Goal: Information Seeking & Learning: Learn about a topic

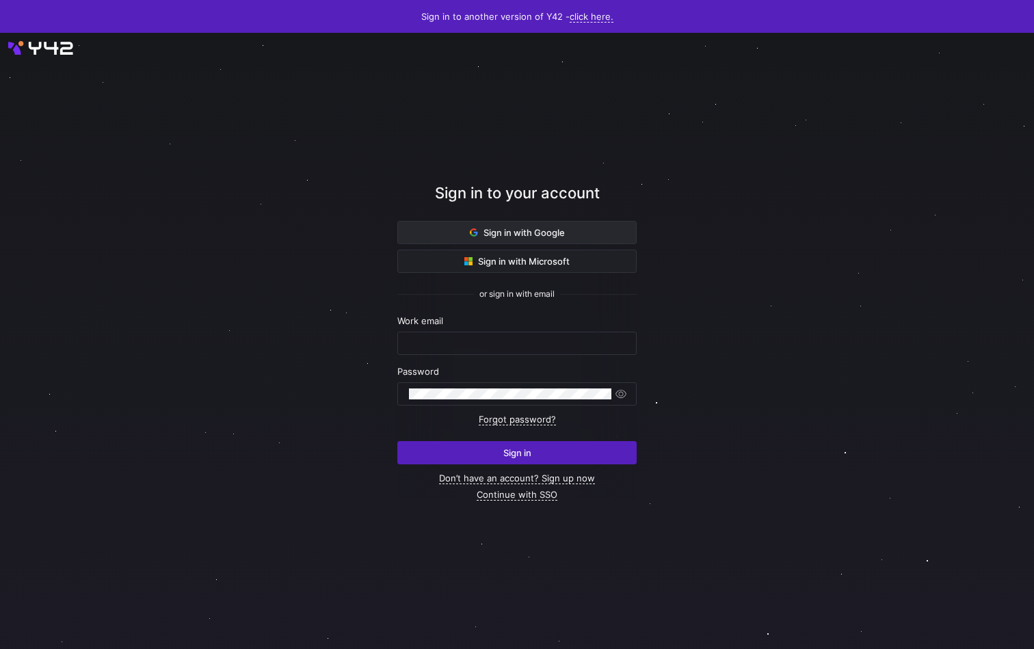
click at [554, 233] on span "Sign in with Google" at bounding box center [517, 232] width 95 height 11
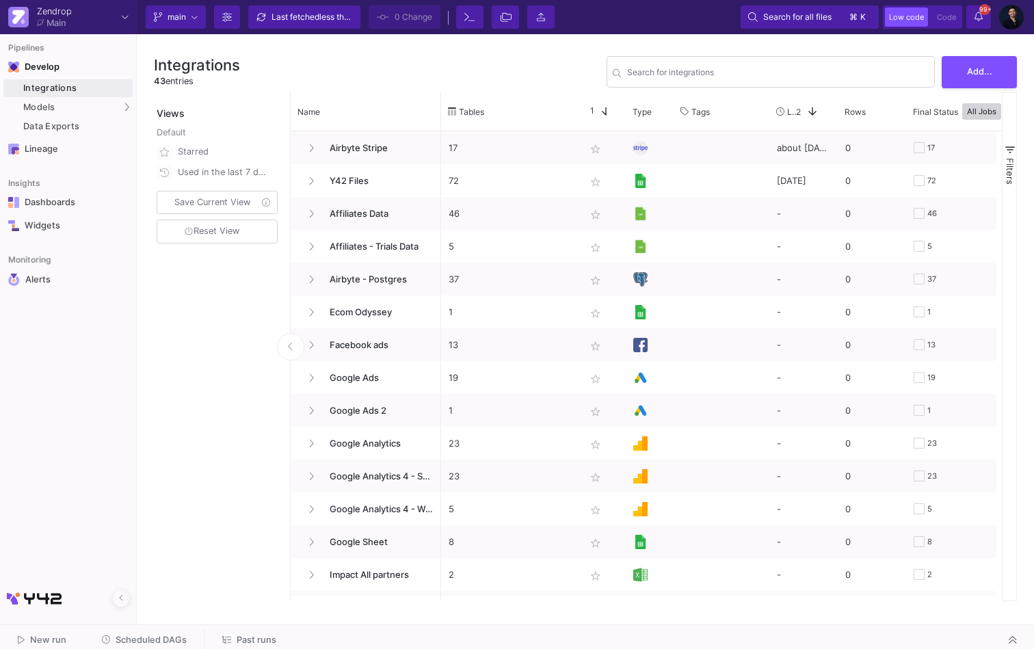
click at [1012, 16] on img at bounding box center [1011, 17] width 25 height 25
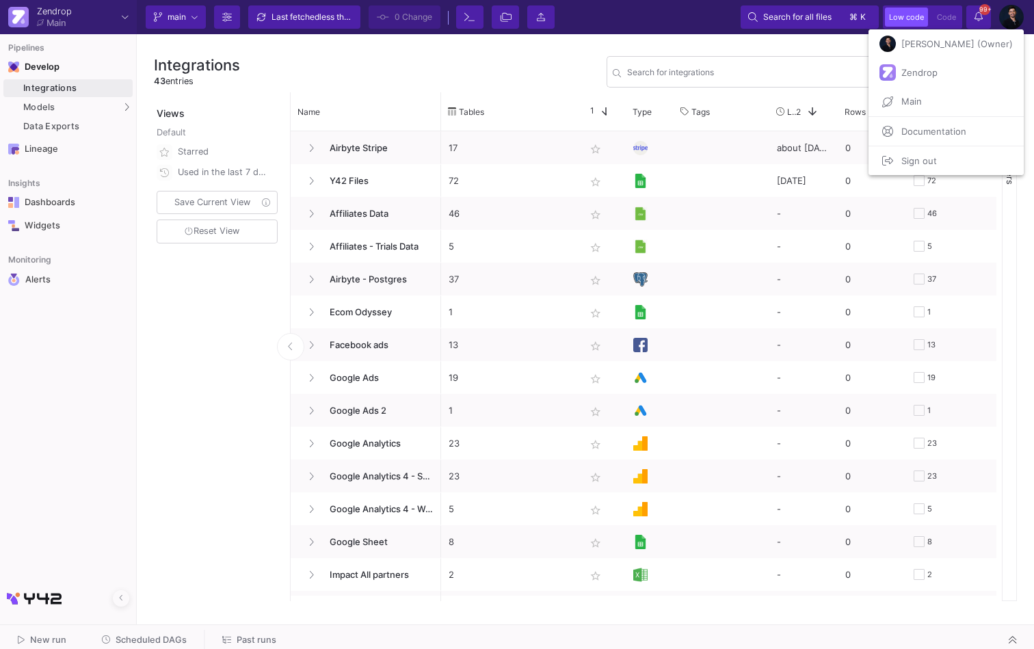
click at [937, 150] on span "Sign out" at bounding box center [916, 160] width 41 height 21
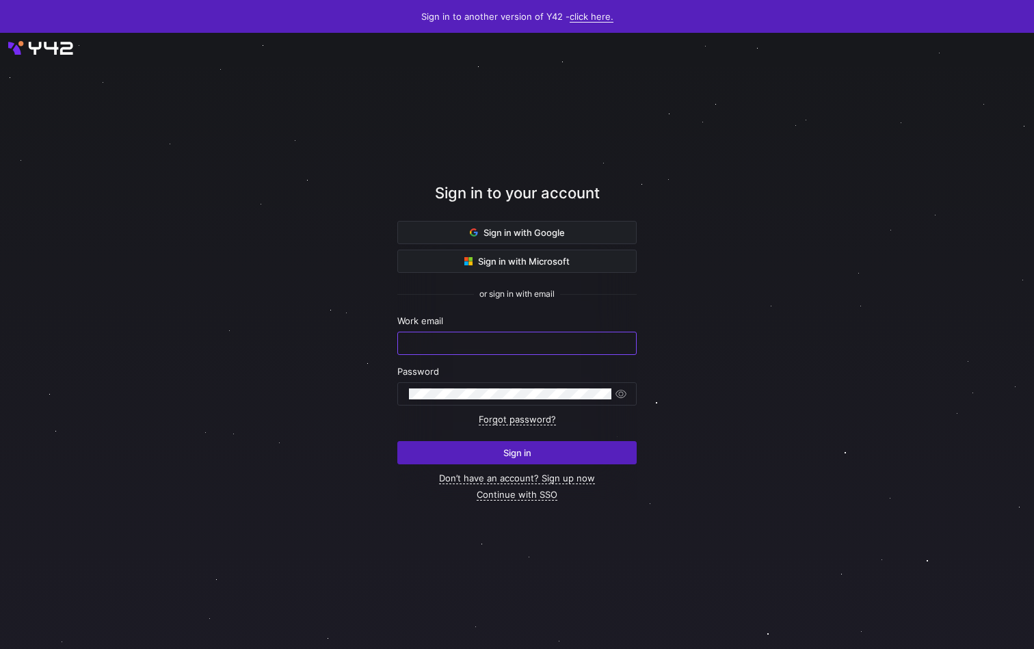
click at [586, 20] on link "click here." at bounding box center [592, 17] width 44 height 12
click at [539, 171] on div at bounding box center [517, 324] width 1034 height 649
click at [541, 231] on span "Sign in with Google" at bounding box center [517, 232] width 95 height 11
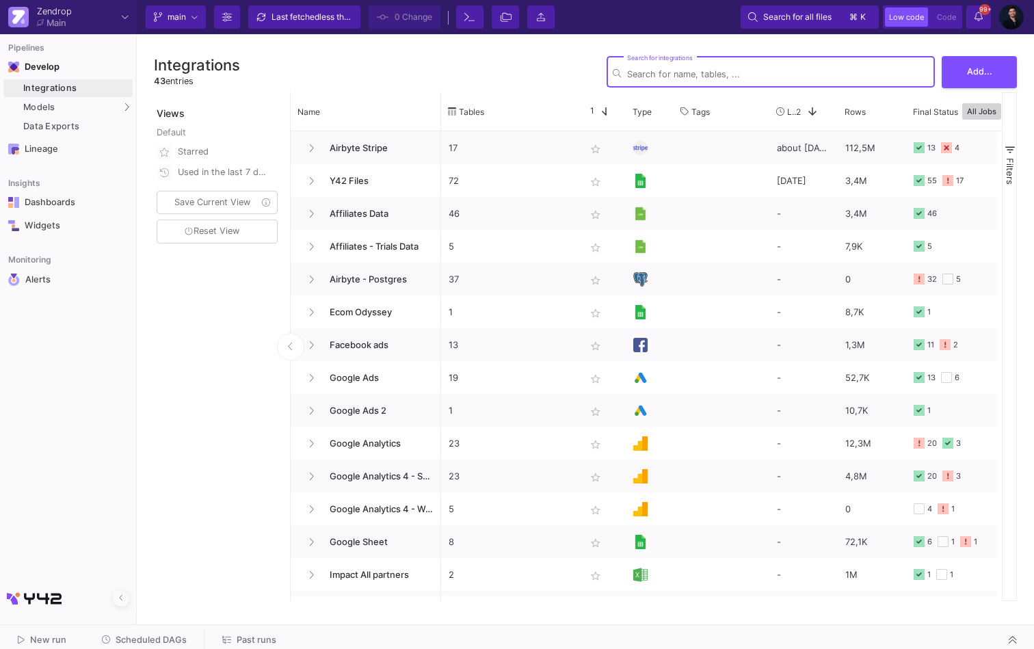
click at [1005, 16] on img at bounding box center [1011, 17] width 25 height 25
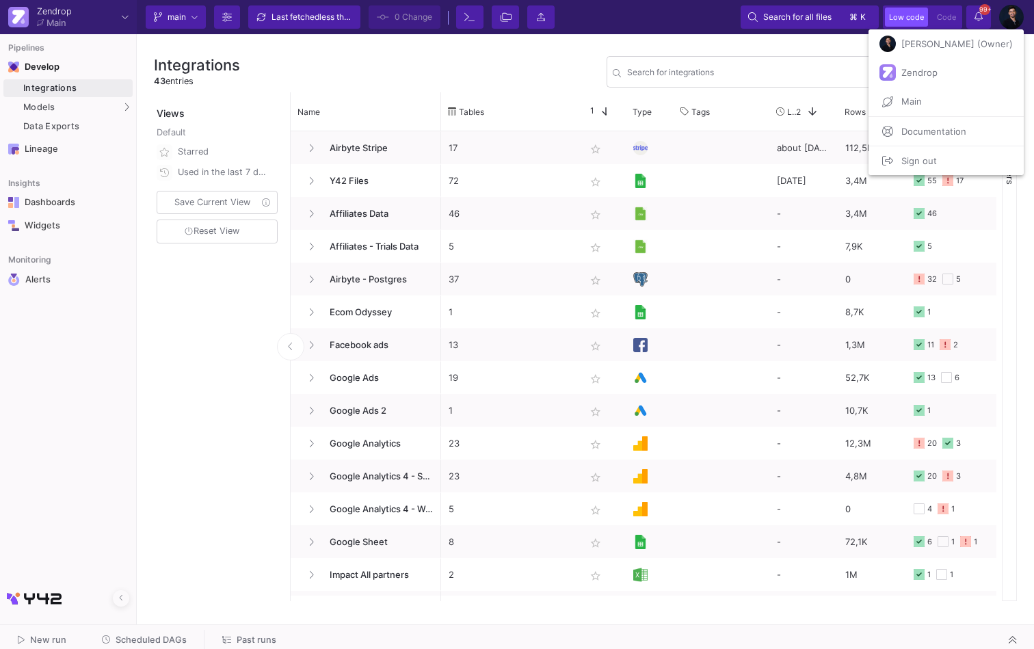
click at [937, 163] on span "Sign out" at bounding box center [916, 160] width 41 height 21
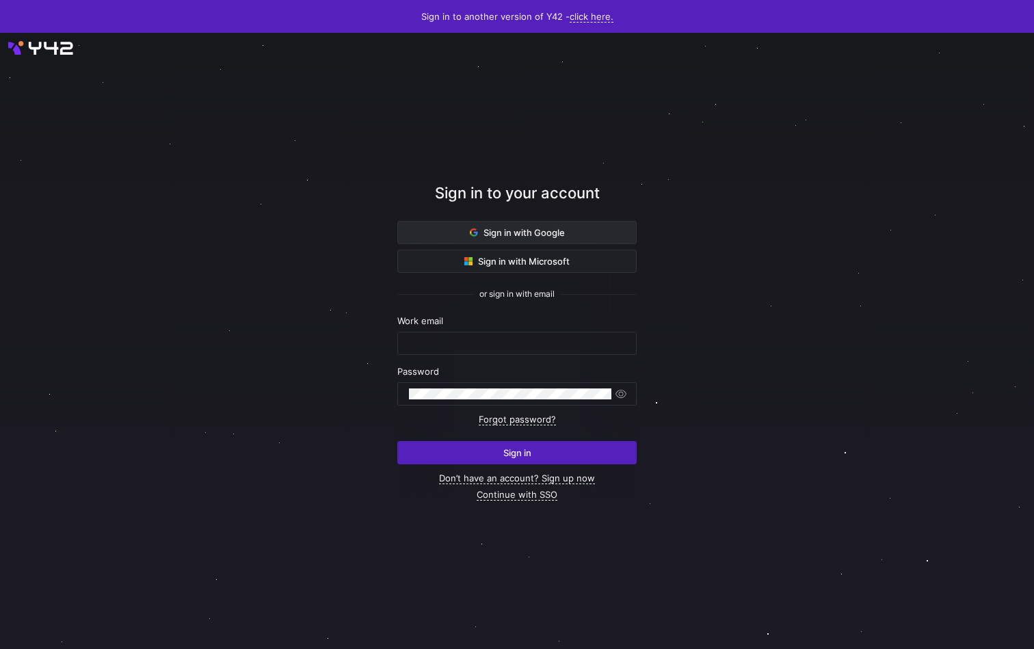
click at [473, 243] on span at bounding box center [517, 233] width 238 height 22
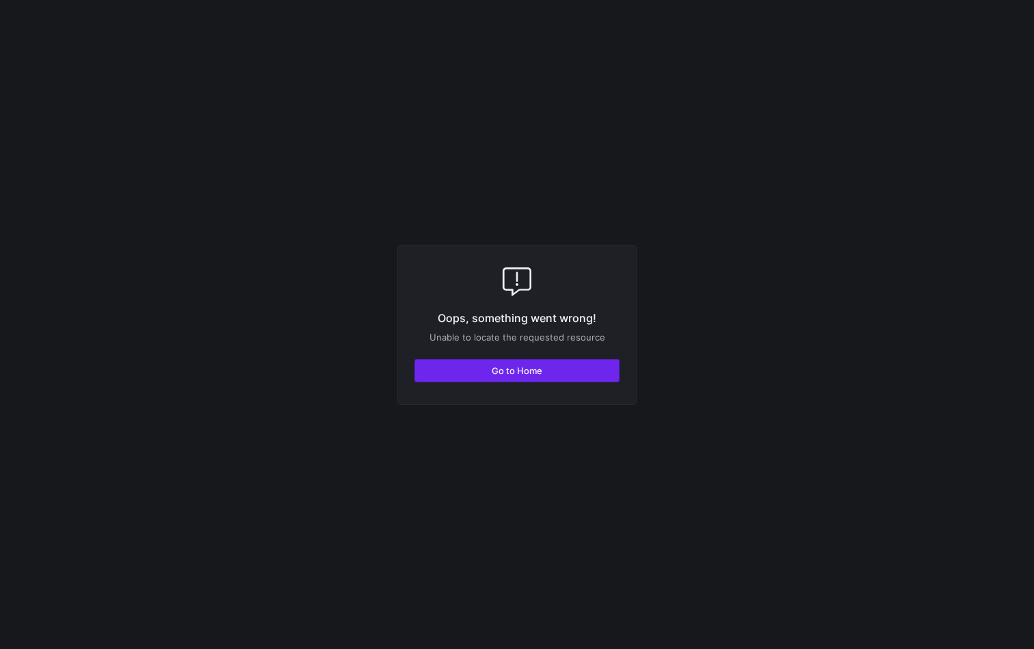
click at [508, 373] on span "Go to Home" at bounding box center [517, 370] width 51 height 11
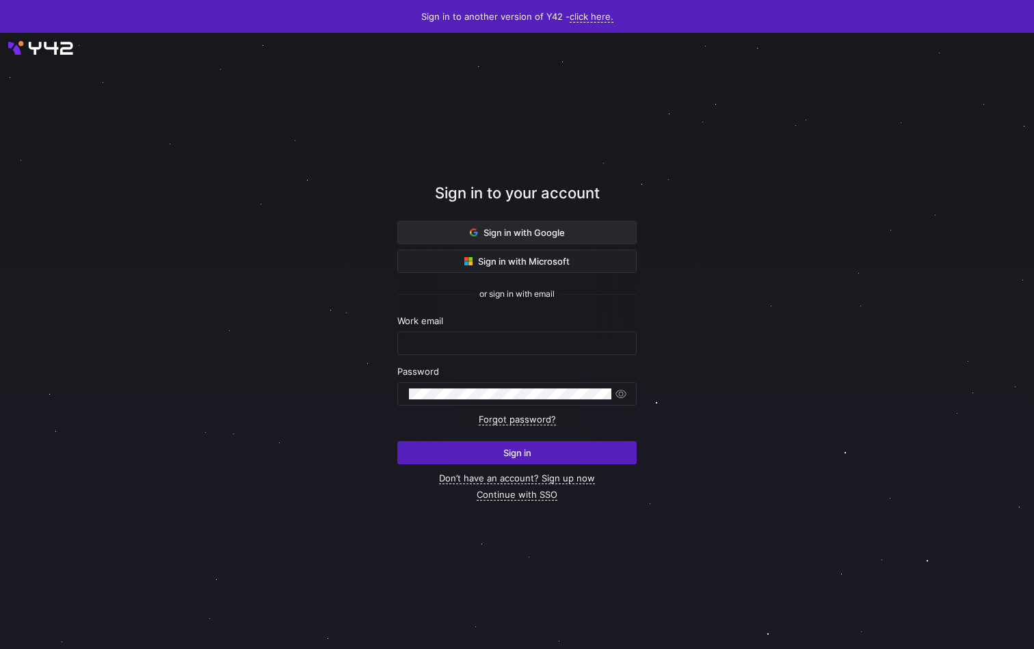
click at [563, 222] on span at bounding box center [517, 233] width 238 height 22
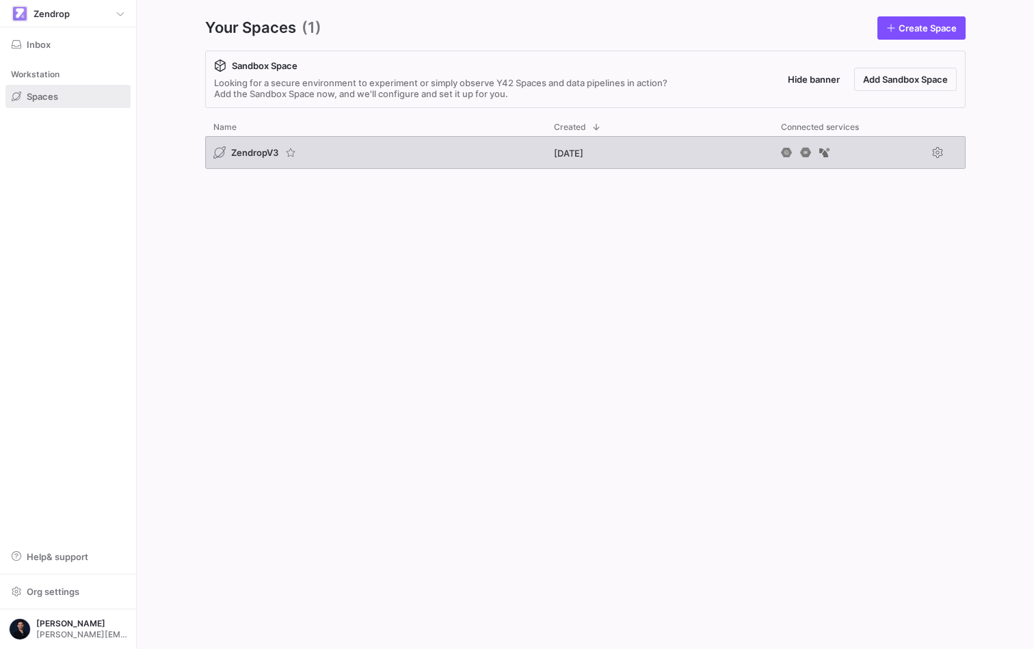
click at [456, 146] on div "ZendropV3" at bounding box center [375, 152] width 341 height 33
click at [456, 155] on div "ZendropV3" at bounding box center [375, 152] width 341 height 33
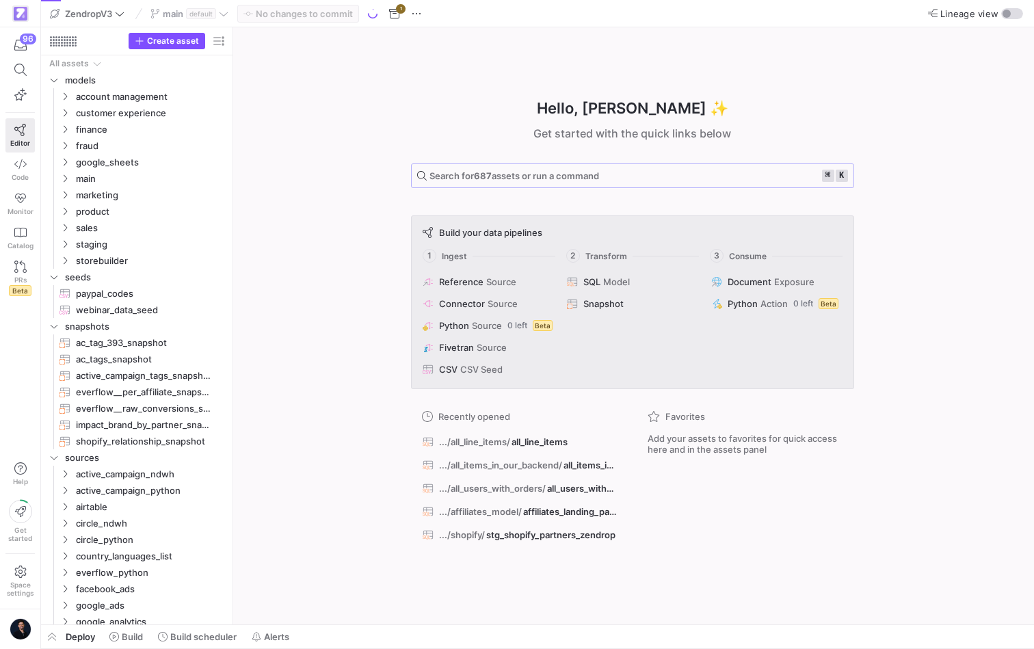
click at [493, 174] on span "Search for 687 assets or run a command" at bounding box center [515, 175] width 170 height 11
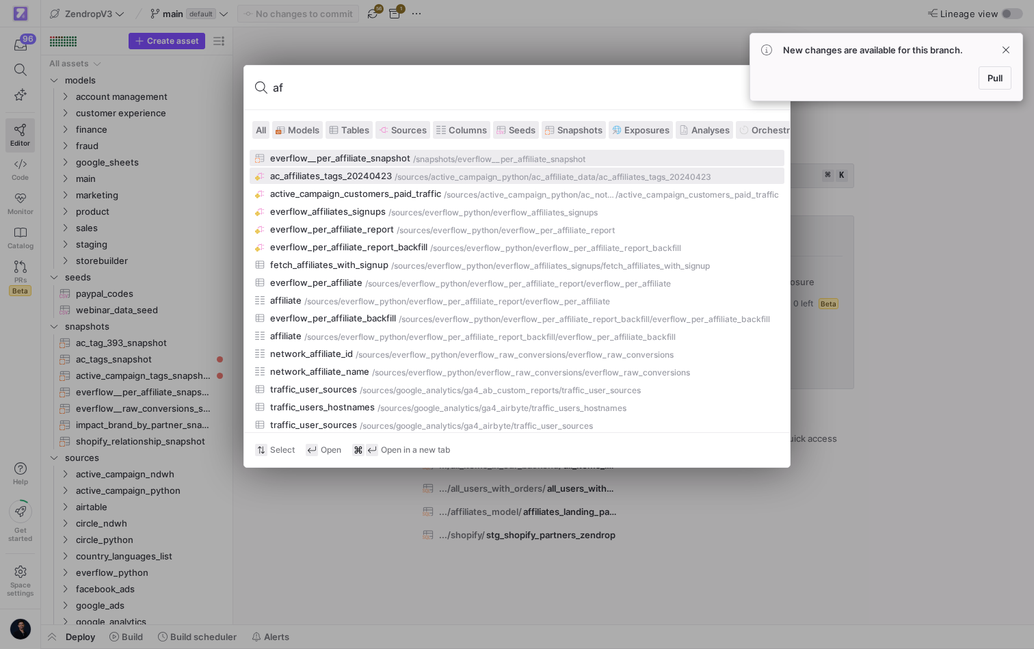
type input "a"
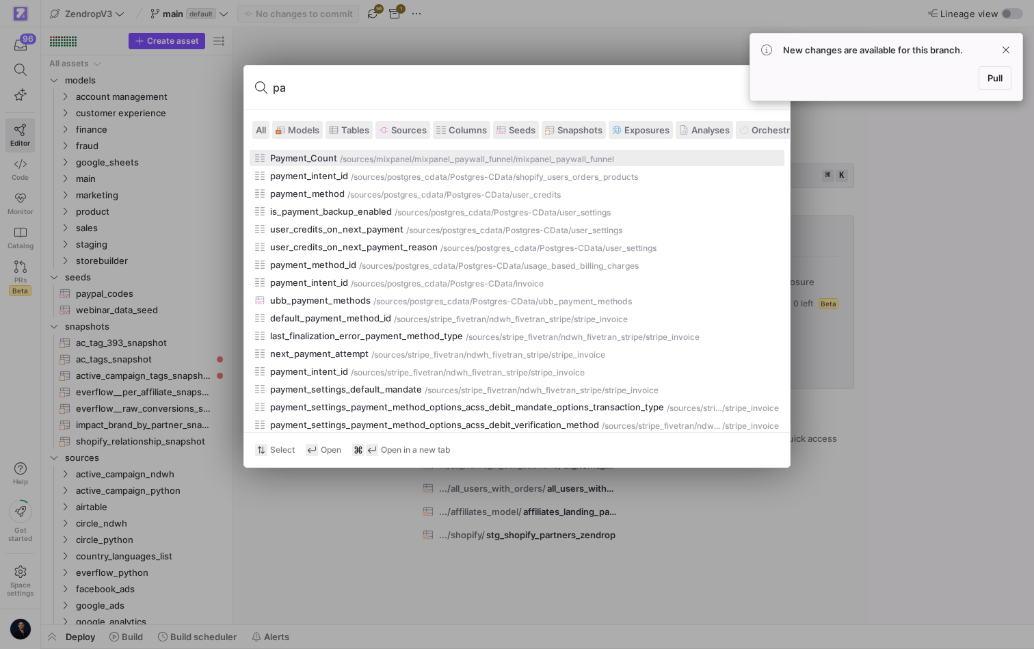
type input "p"
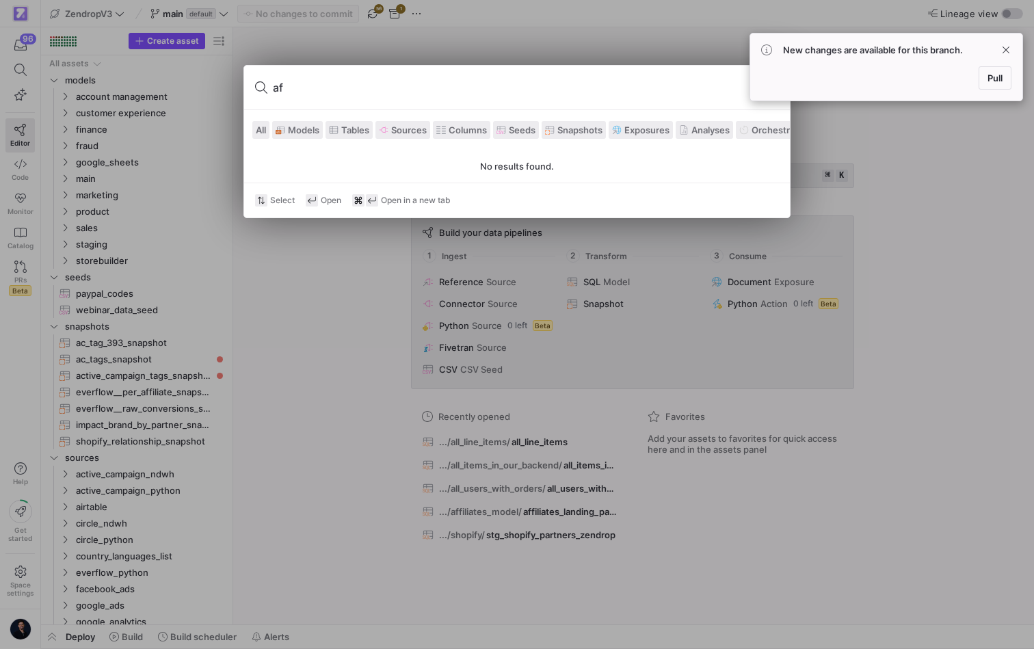
type input "a"
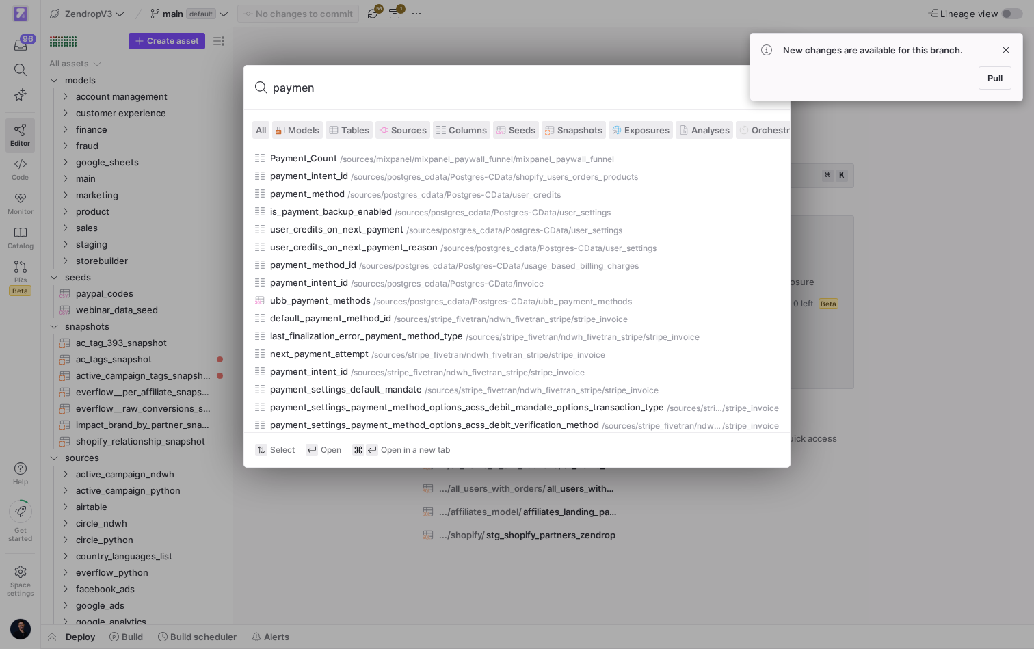
type input "payment"
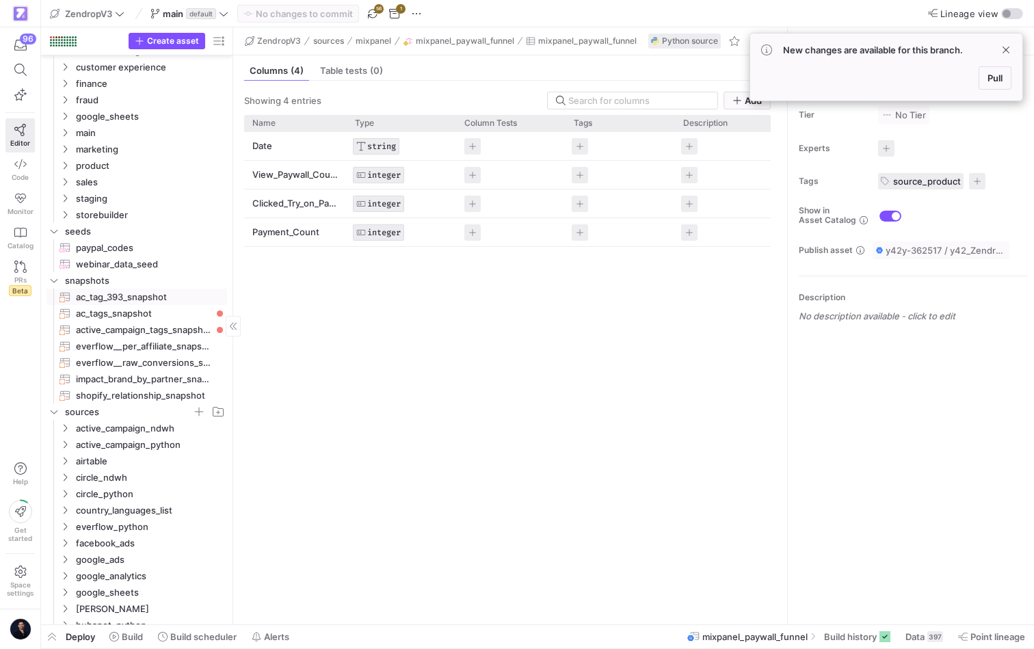
scroll to position [14, 0]
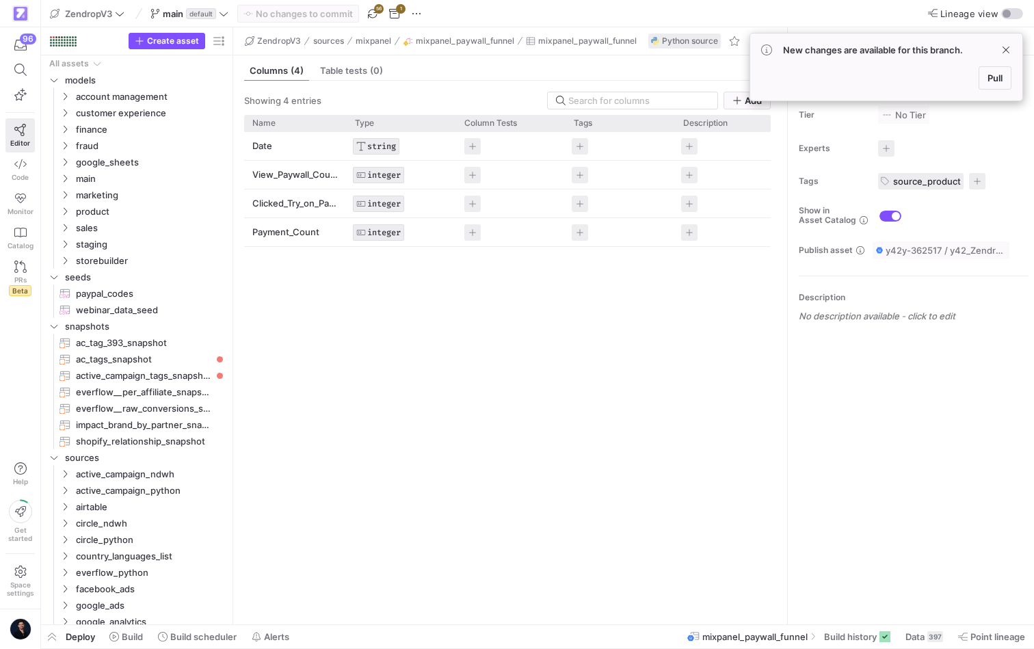
click at [571, 323] on div "Date STRING View_Paywall_Count INTEGER Clicked_Try_on_Paywall_Count INTEGER Pay…" at bounding box center [507, 373] width 527 height 482
click at [18, 68] on icon at bounding box center [20, 70] width 12 height 12
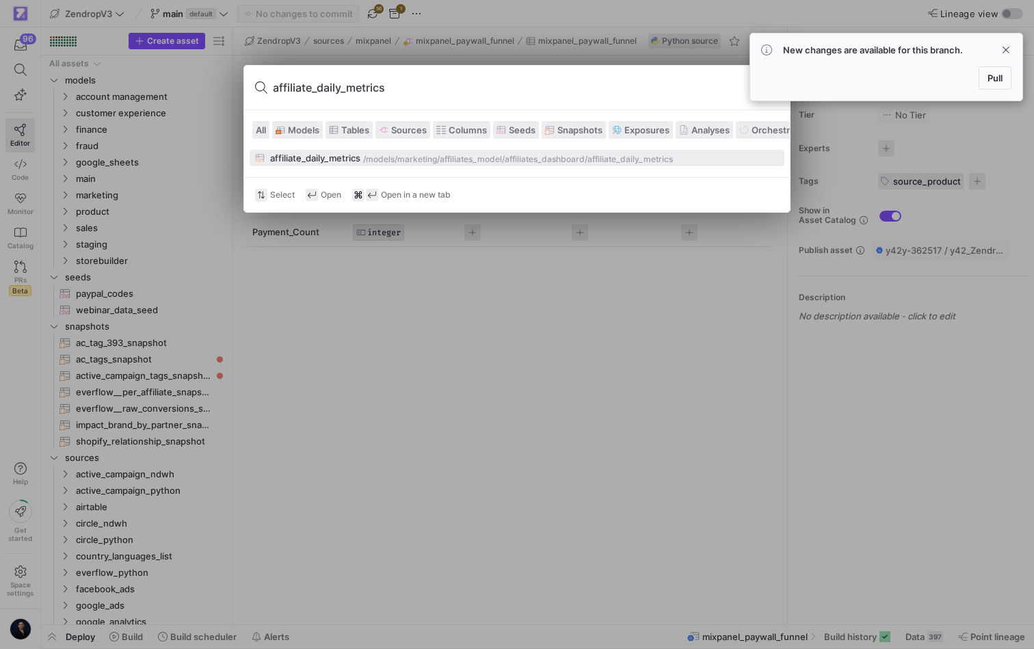
type input "affiliate_daily_metrics"
click at [351, 159] on div "affiliate_daily_metrics" at bounding box center [315, 158] width 90 height 11
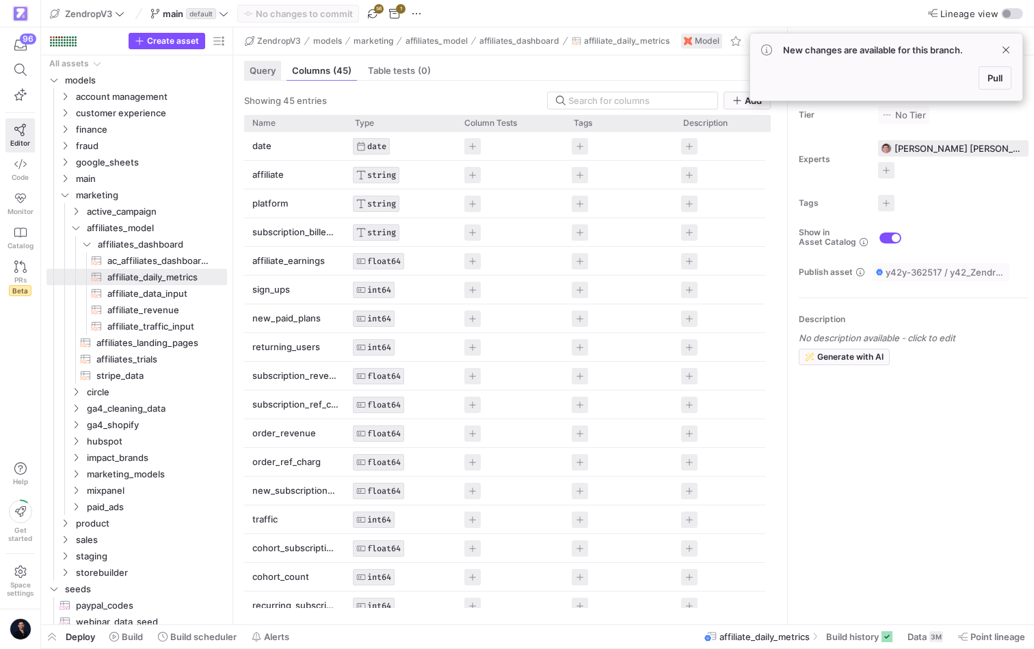
click at [263, 69] on span "Query" at bounding box center [263, 70] width 26 height 9
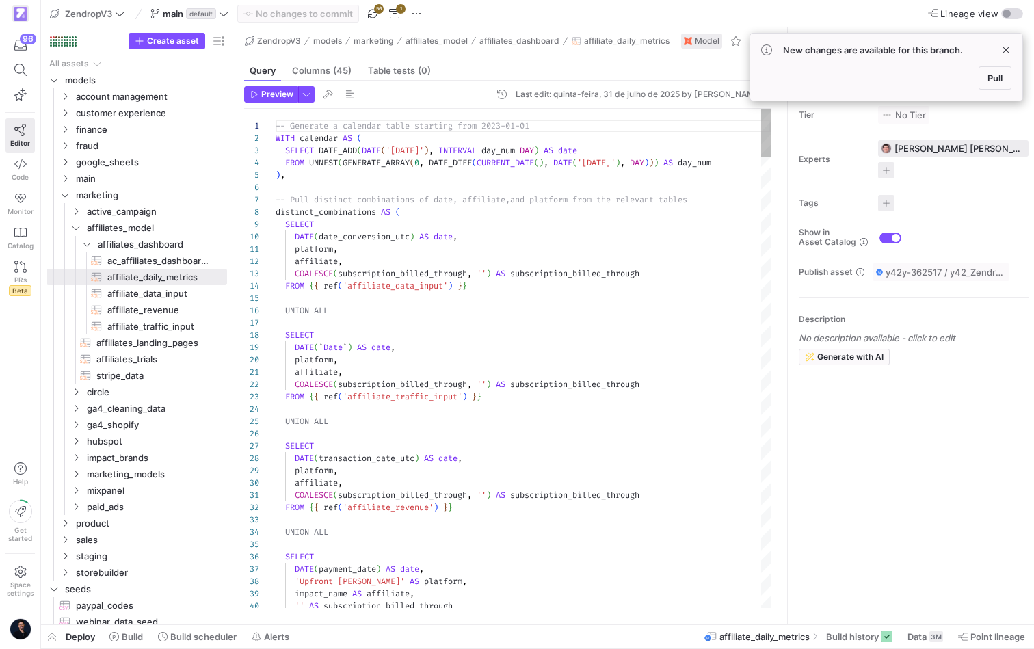
scroll to position [123, 0]
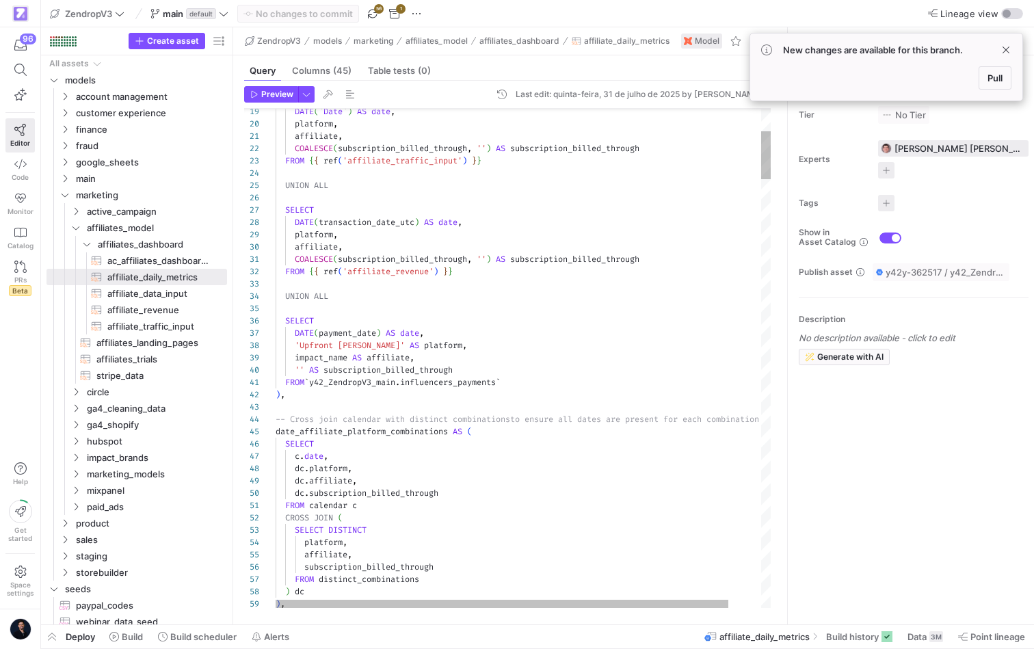
type textarea "FROM `y42_ZendropV3_main.influencers_payments` ), -- Cross join calendar with d…"
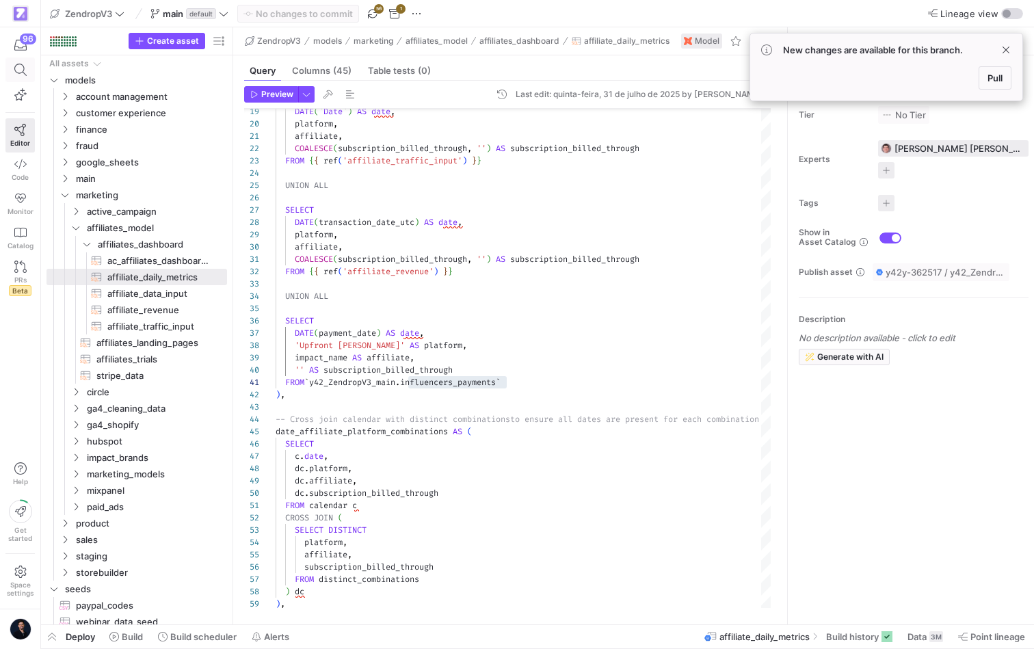
click at [15, 66] on icon at bounding box center [20, 70] width 12 height 12
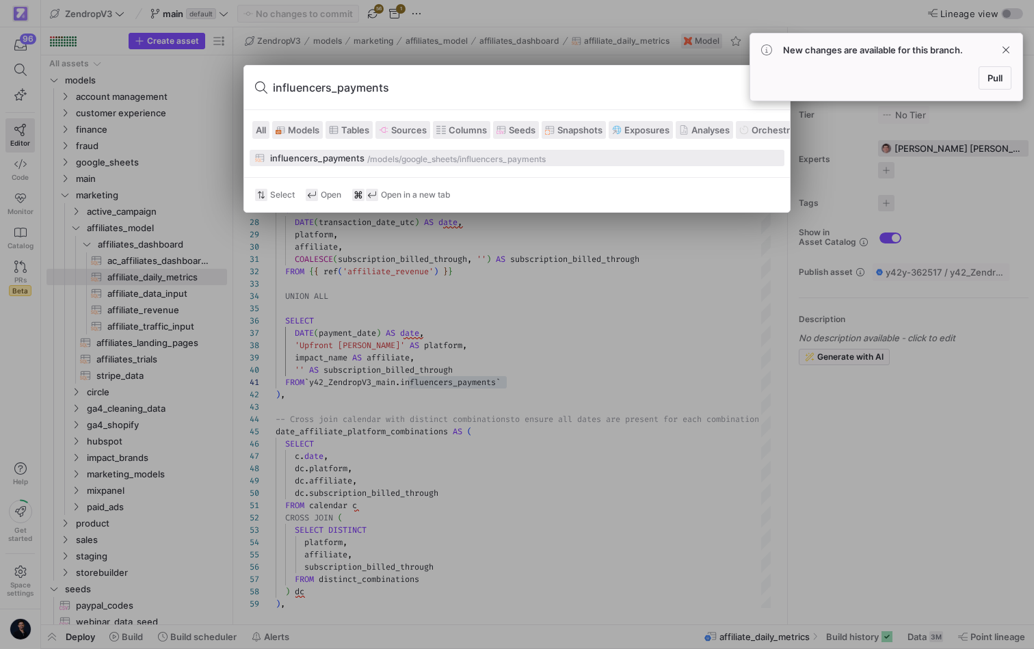
type input "influencers_payments"
click at [402, 159] on div "google_sheets" at bounding box center [429, 160] width 55 height 10
type textarea "SELECT * FROM y42y-362517.google_sheets.influencer_payments"
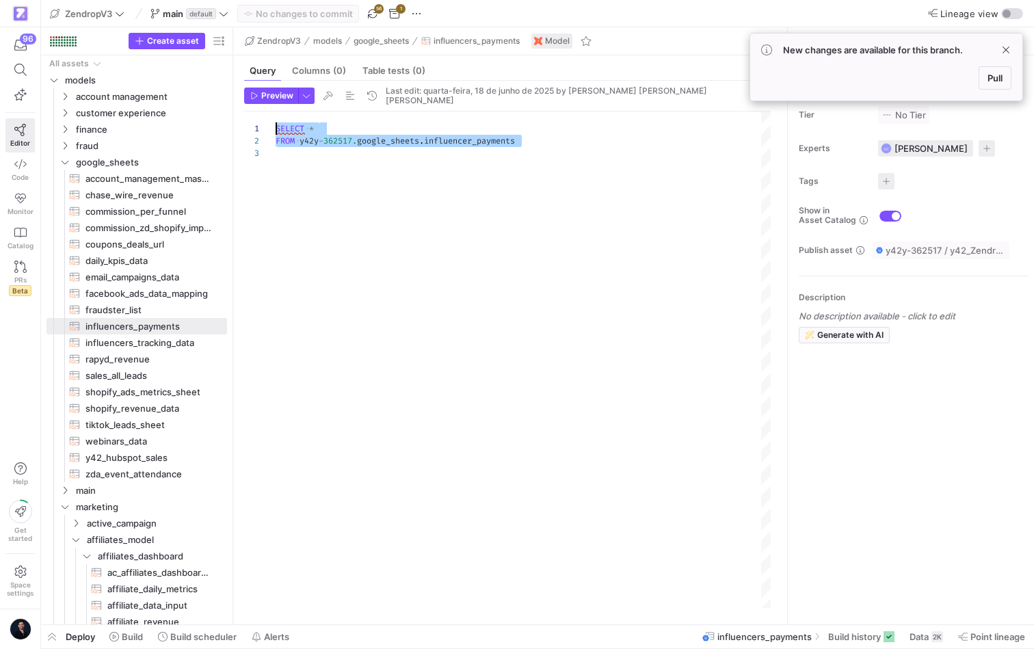
drag, startPoint x: 552, startPoint y: 135, endPoint x: 272, endPoint y: 102, distance: 282.4
click at [276, 111] on div "SELECT * FROM y42y - 362517. google_sheets . influencer_payments" at bounding box center [523, 360] width 495 height 499
click at [272, 94] on span "Preview" at bounding box center [277, 96] width 32 height 10
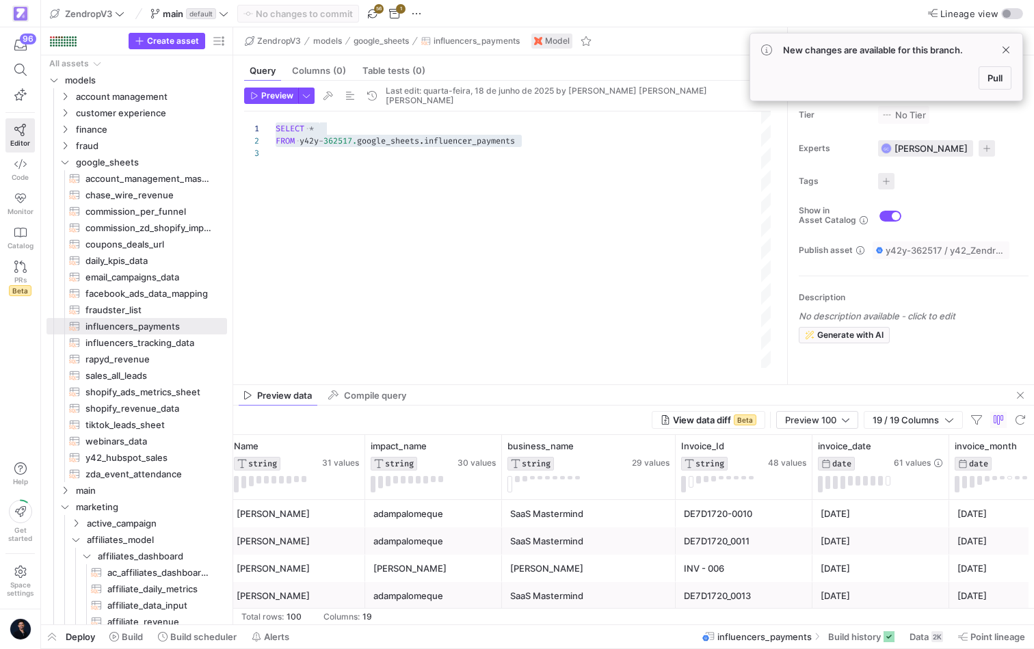
scroll to position [170, 0]
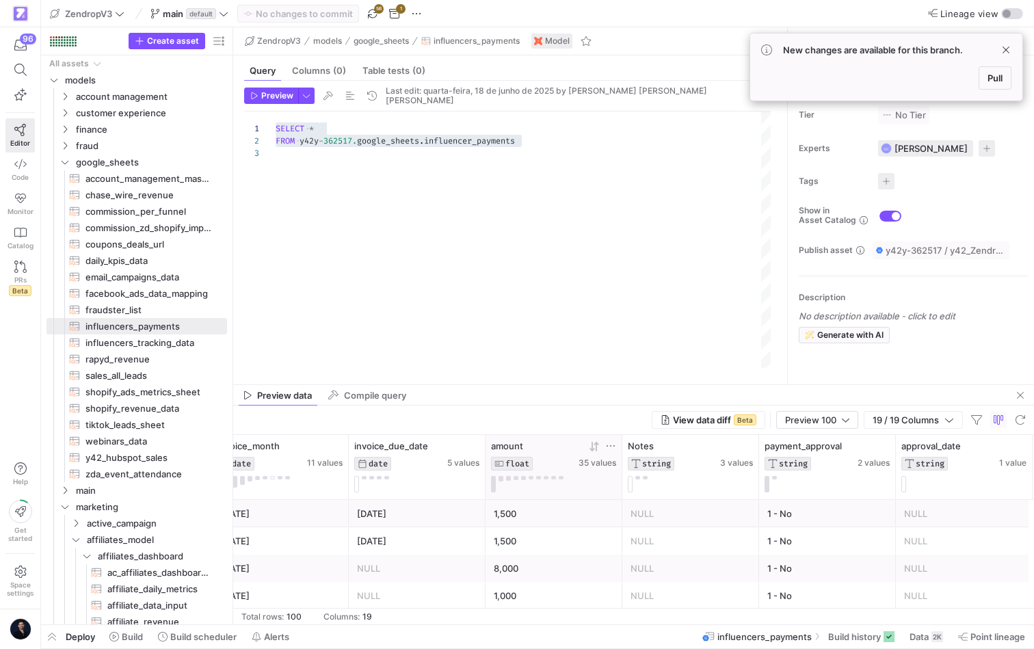
click at [612, 444] on icon at bounding box center [610, 446] width 11 height 11
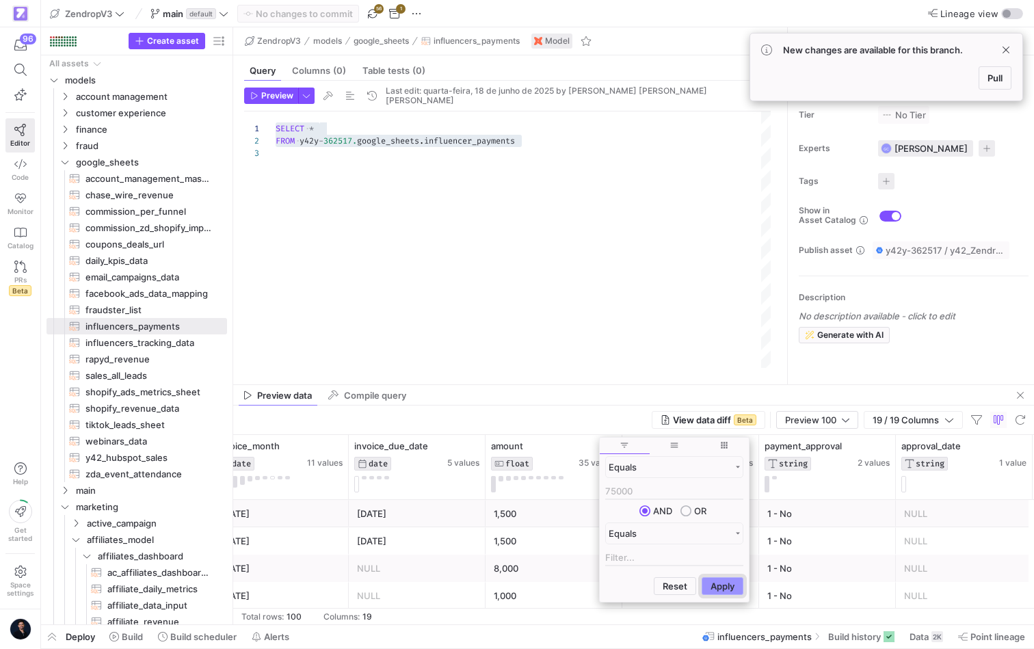
click at [712, 588] on button "Apply" at bounding box center [723, 586] width 42 height 18
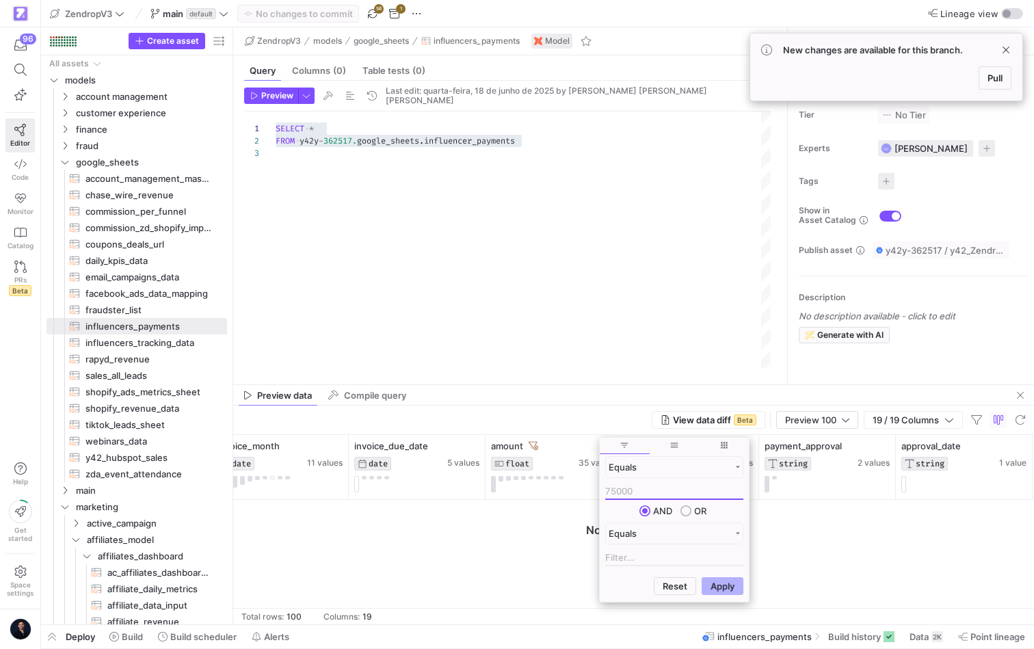
click at [633, 488] on input "75000" at bounding box center [674, 492] width 138 height 16
click at [724, 588] on button "Apply" at bounding box center [723, 586] width 42 height 18
click at [664, 490] on input "75" at bounding box center [674, 492] width 138 height 16
type input "7"
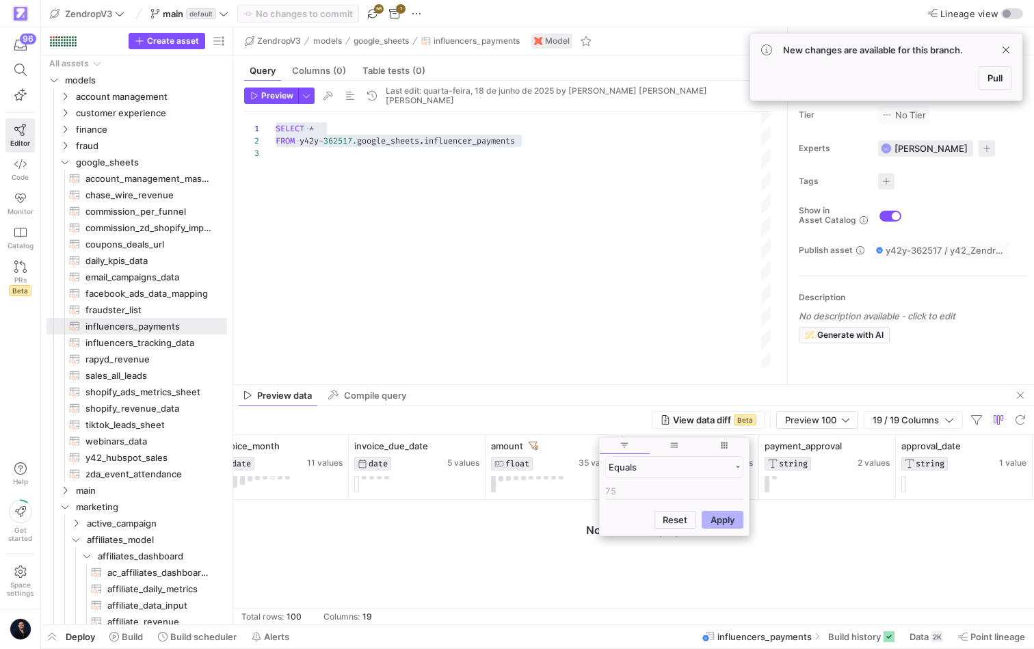
click at [553, 574] on div at bounding box center [633, 562] width 801 height 124
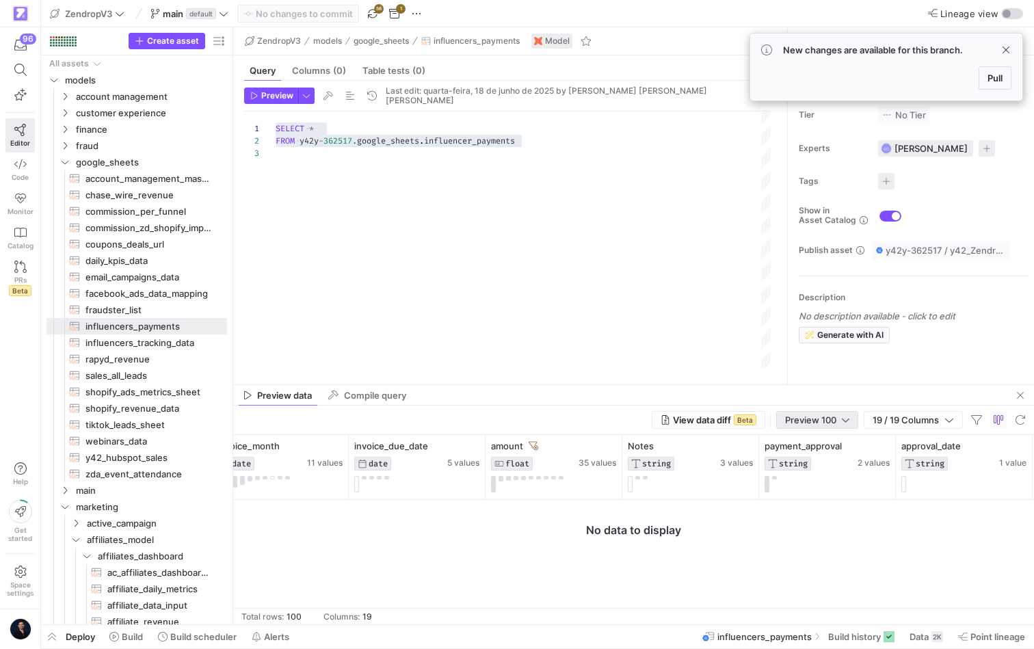
click at [823, 415] on span "Preview 100" at bounding box center [810, 420] width 51 height 11
click at [815, 462] on span "Full Preview" at bounding box center [815, 464] width 70 height 11
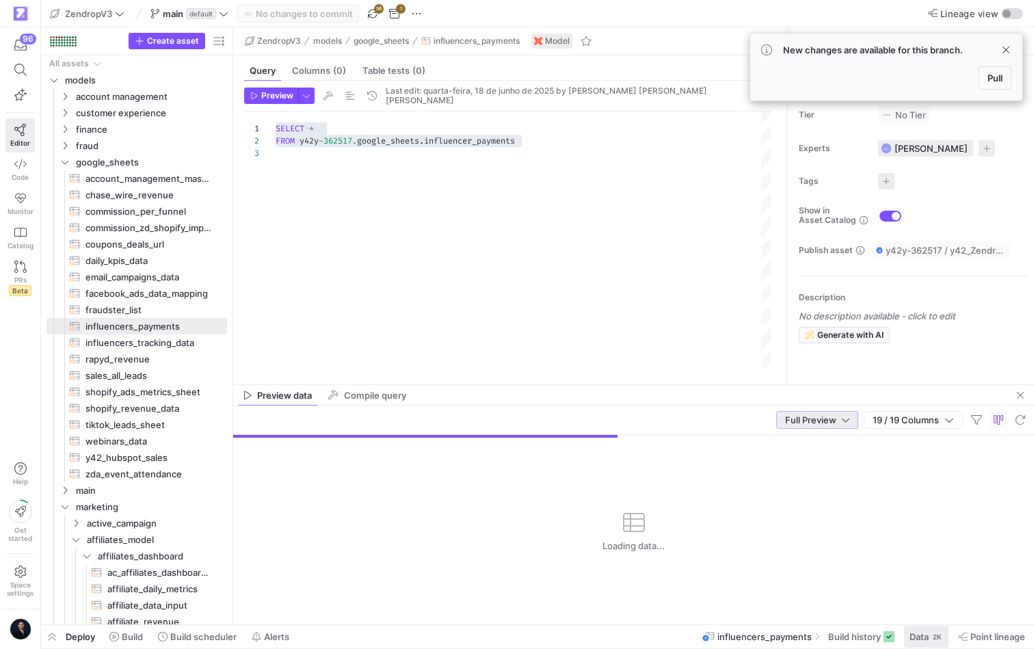
click at [910, 635] on span "Data" at bounding box center [919, 636] width 19 height 11
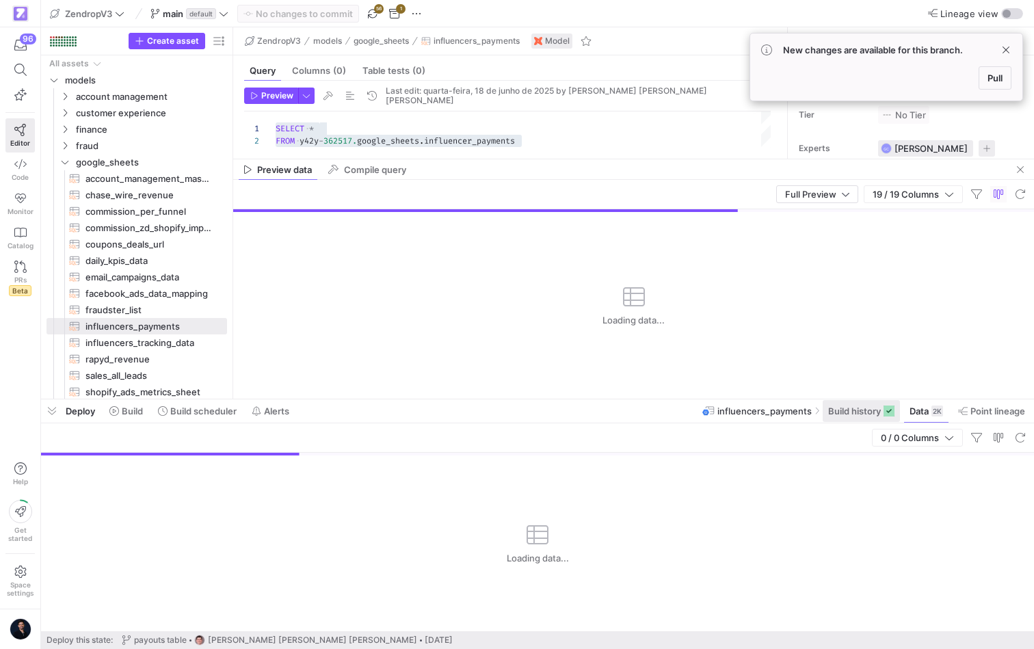
click at [834, 420] on span at bounding box center [861, 411] width 77 height 22
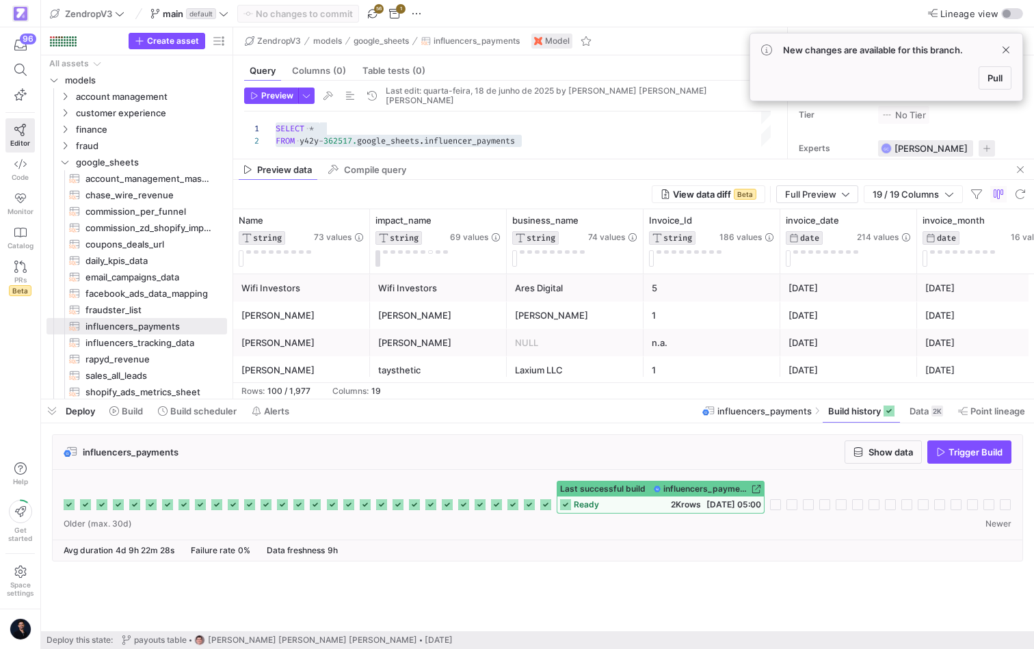
click at [613, 493] on span "Last successful build" at bounding box center [603, 489] width 86 height 10
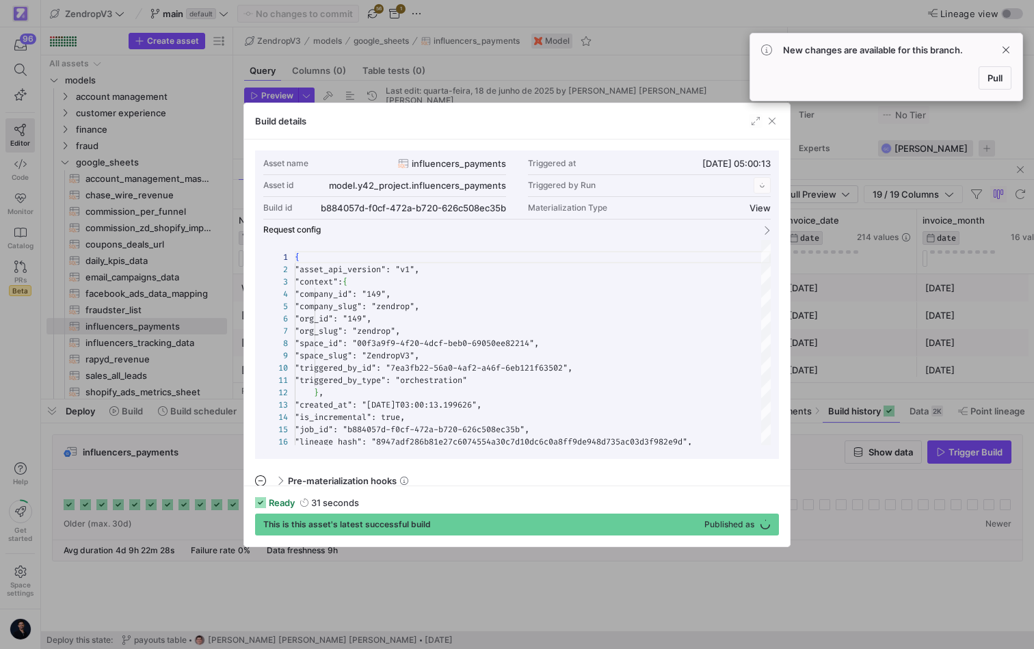
scroll to position [123, 0]
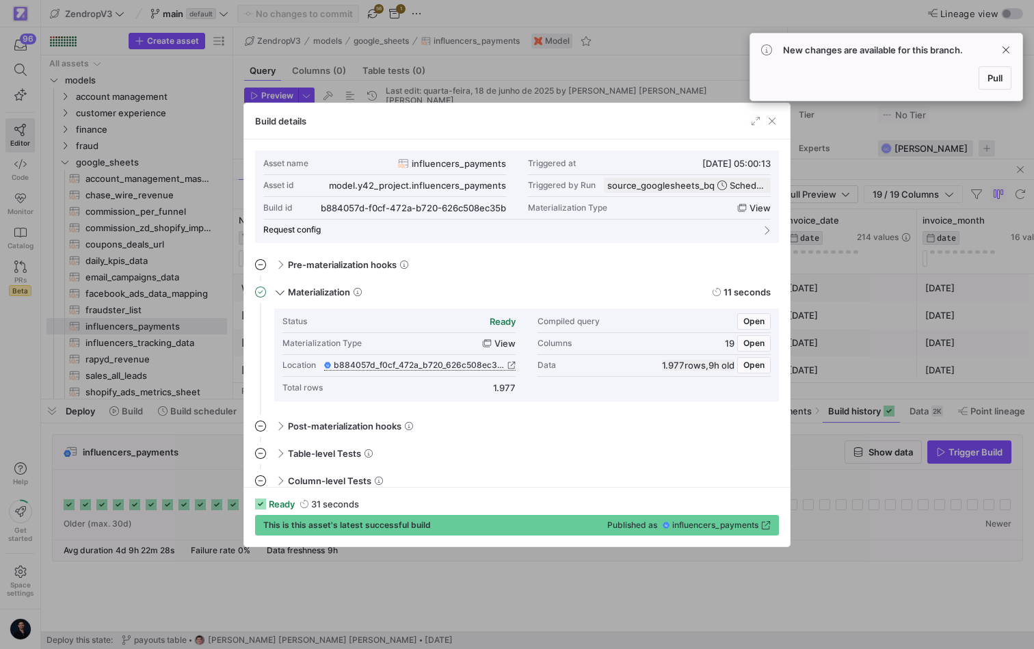
click at [478, 363] on span "b884057d_f0cf_472a_b720_626c508ec35b" at bounding box center [419, 365] width 171 height 10
click at [772, 120] on span "button" at bounding box center [772, 121] width 14 height 14
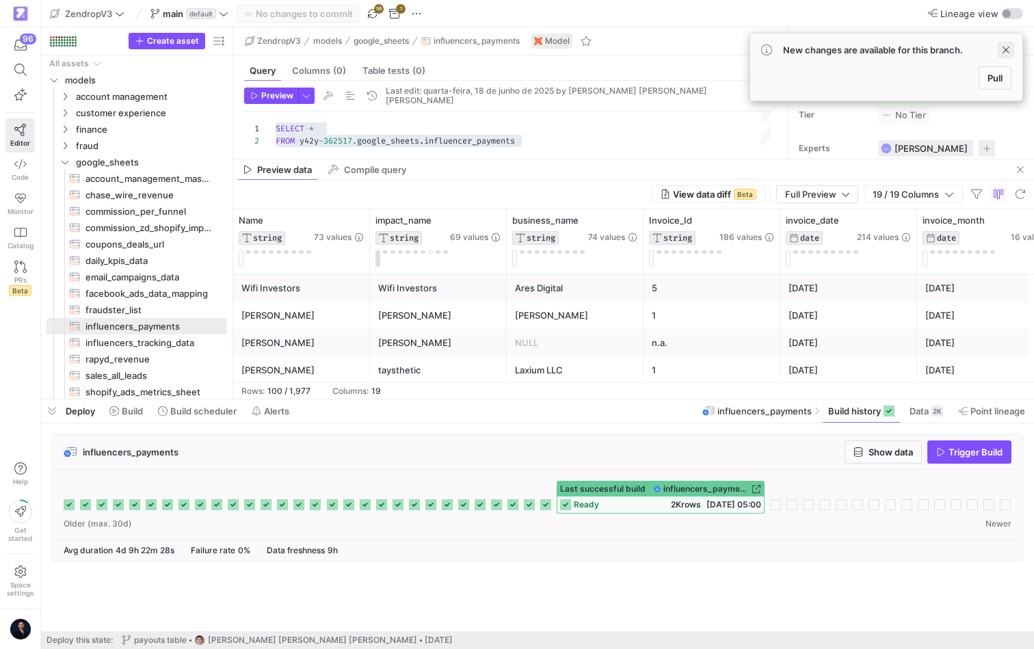
click at [1008, 47] on span at bounding box center [1006, 50] width 16 height 16
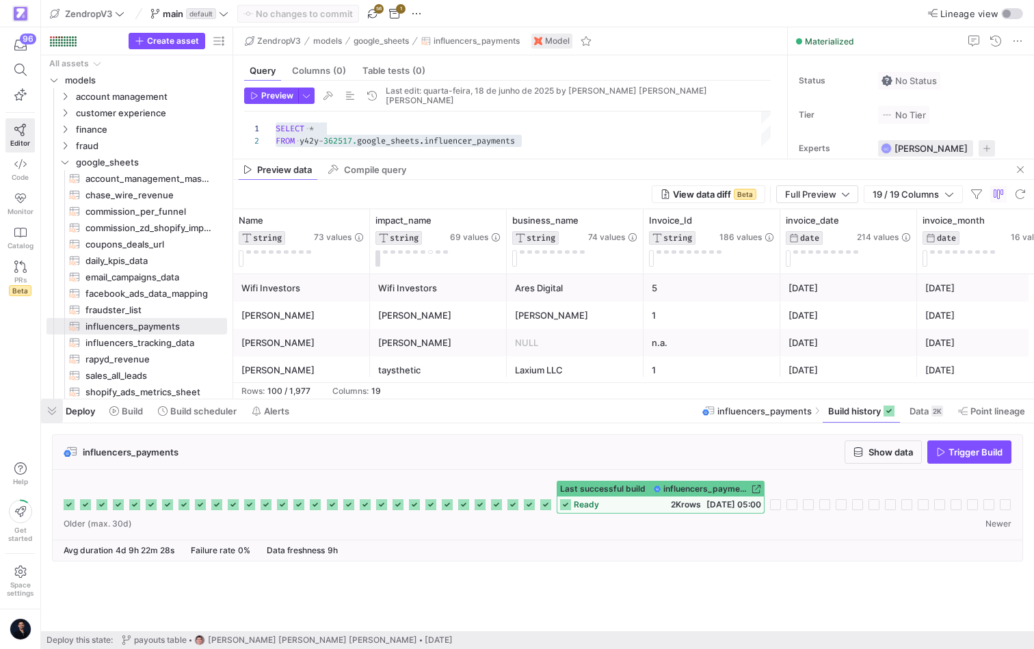
click at [53, 416] on span "button" at bounding box center [52, 410] width 22 height 23
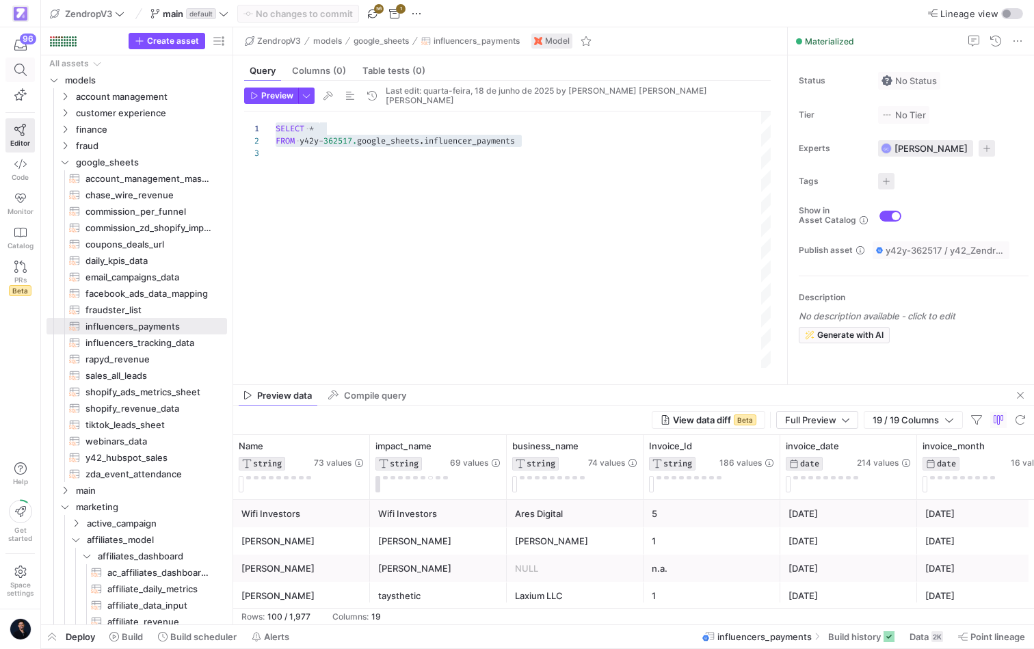
click at [18, 74] on icon at bounding box center [20, 70] width 12 height 12
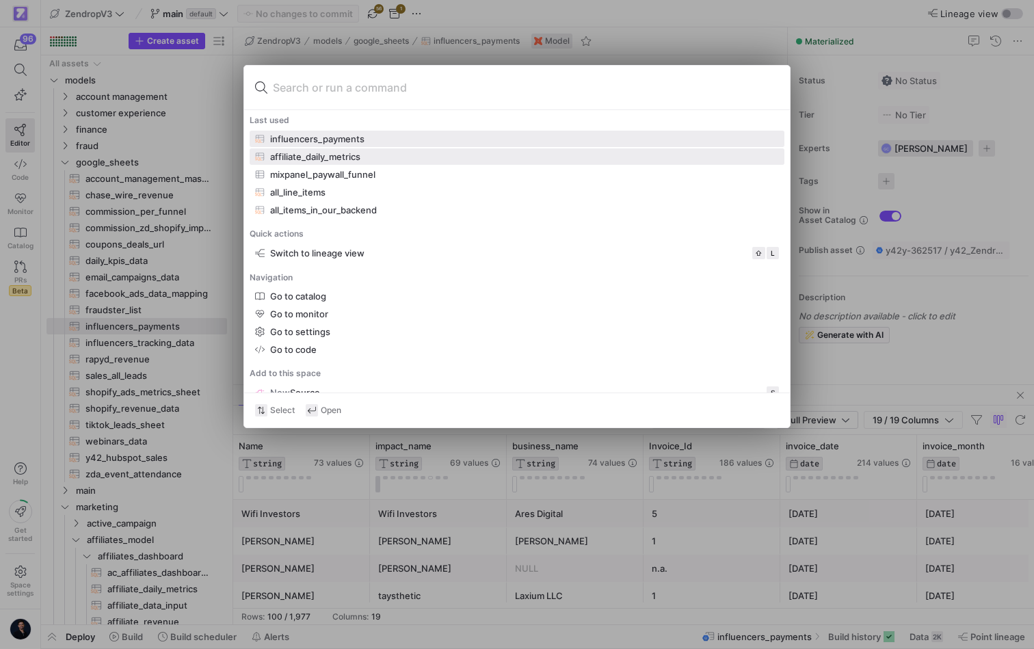
click at [353, 161] on div "affiliate_daily_metrics" at bounding box center [315, 156] width 90 height 11
type textarea "-- Generate a calendar table starting from [DATE] WITH calendar AS ( SELECT DAT…"
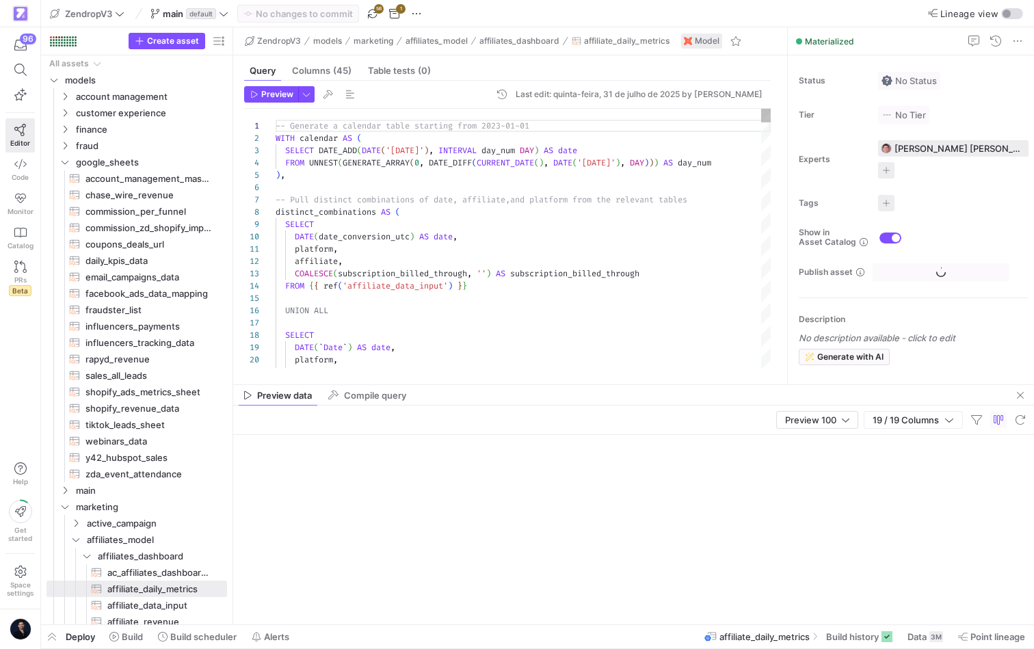
scroll to position [123, 0]
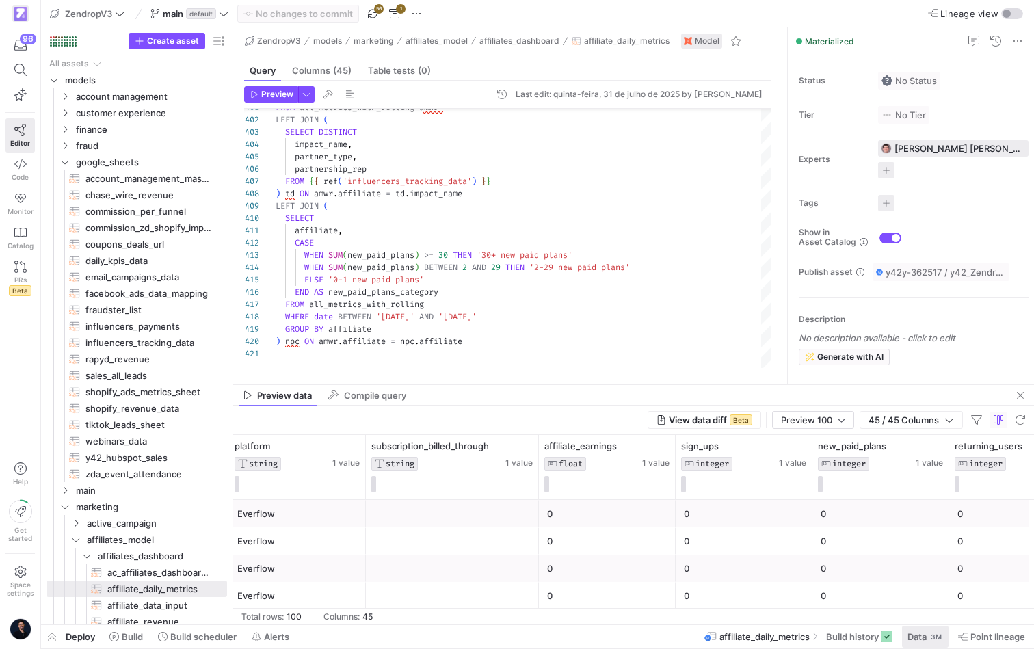
click at [928, 637] on span "Data 3M" at bounding box center [926, 636] width 36 height 11
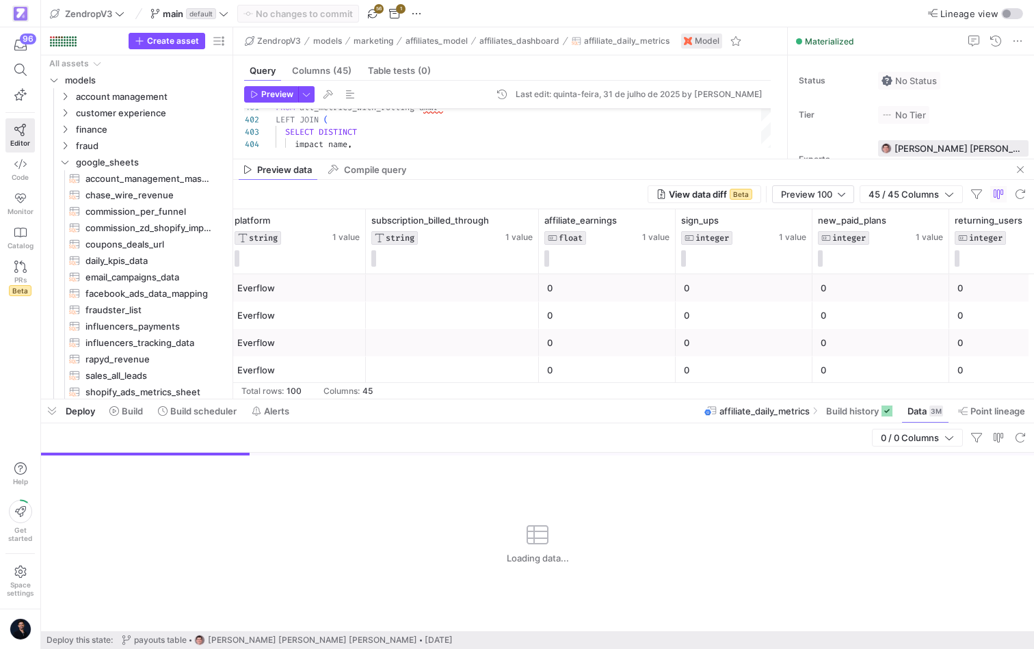
click at [776, 414] on span "affiliate_daily_metrics" at bounding box center [765, 411] width 90 height 11
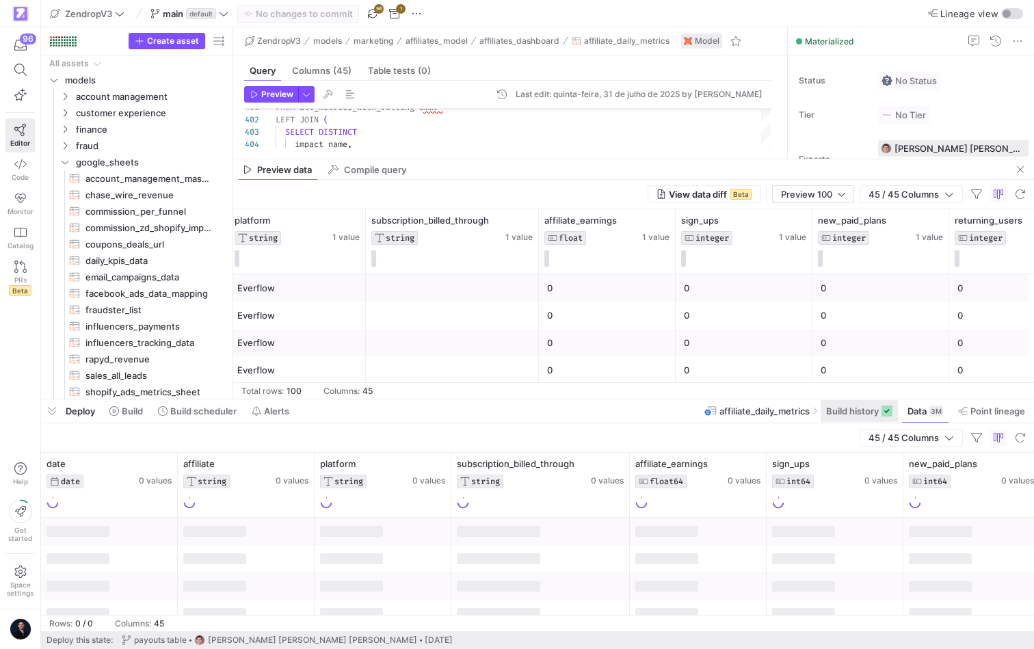
click at [841, 405] on span at bounding box center [859, 411] width 77 height 22
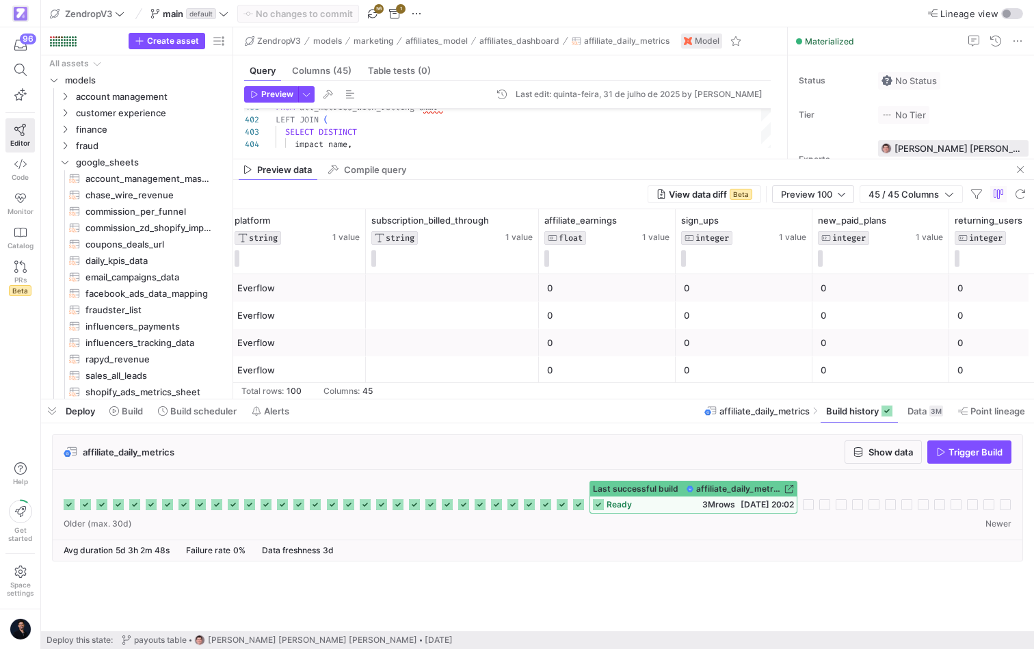
click at [703, 502] on span "3M rows" at bounding box center [719, 504] width 33 height 10
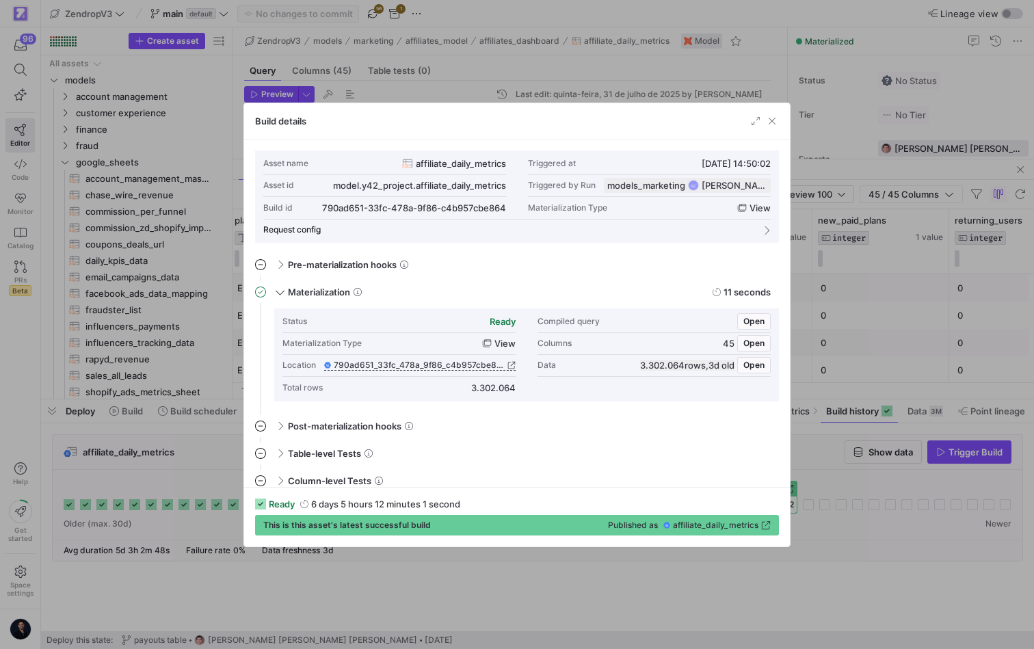
click at [717, 530] on div "This is this asset's latest successful build Published as affiliate_daily_metri…" at bounding box center [517, 525] width 524 height 21
click at [723, 529] on span "affiliate_daily_metrics" at bounding box center [716, 526] width 86 height 10
